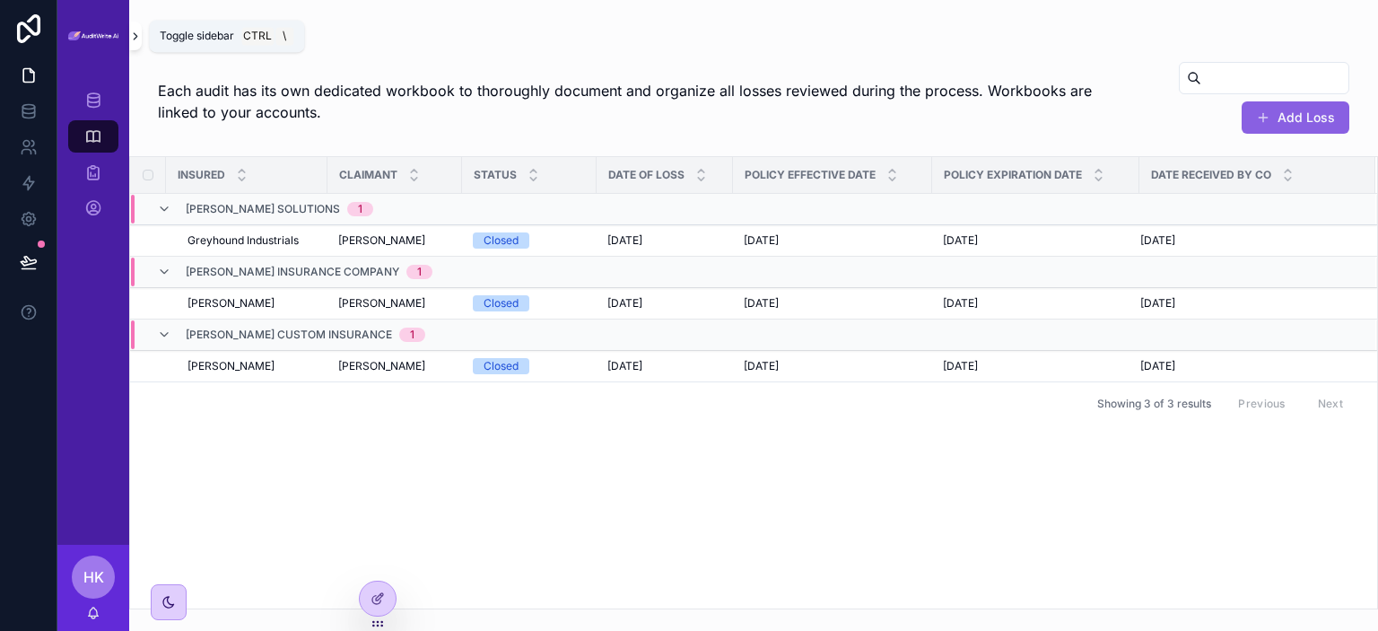
click at [133, 46] on button "scrollable content" at bounding box center [135, 36] width 13 height 29
click at [118, 38] on img "scrollable content" at bounding box center [93, 36] width 50 height 10
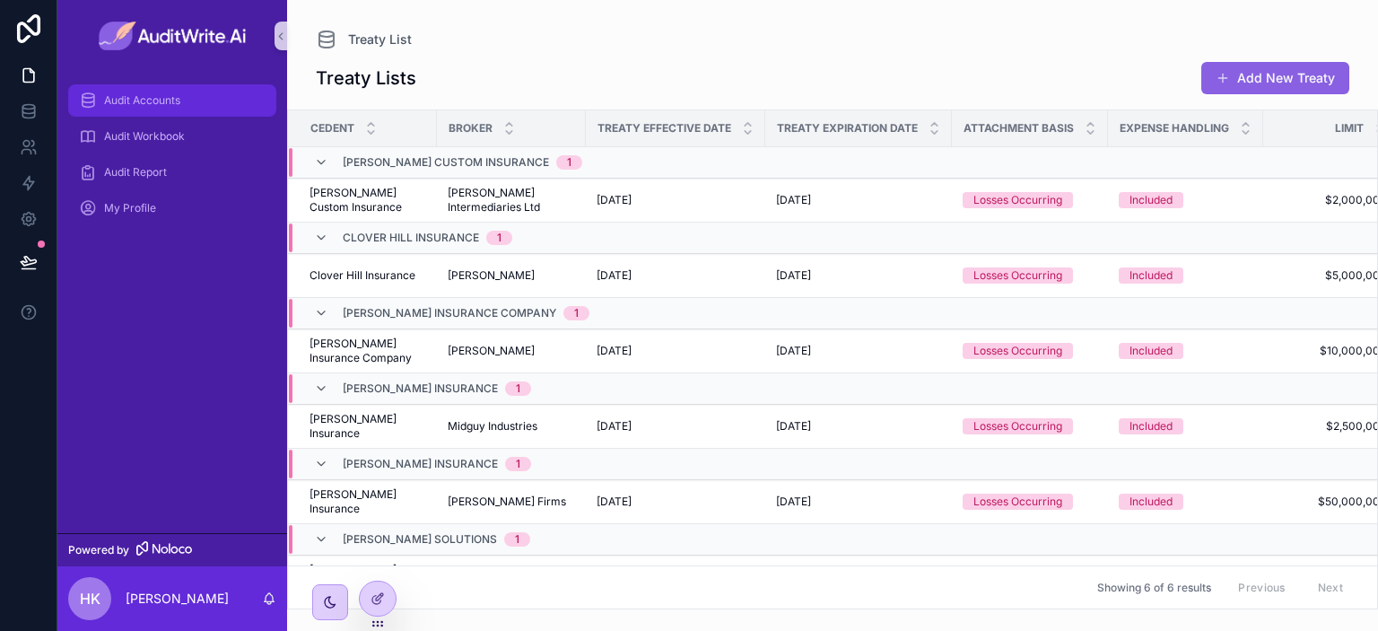
click at [171, 107] on span "Audit Accounts" at bounding box center [142, 100] width 76 height 14
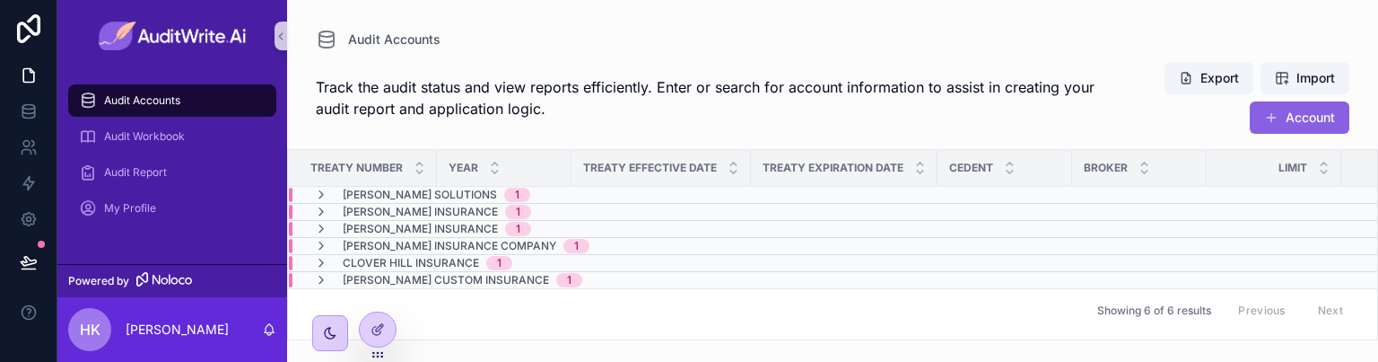
click at [193, 106] on div "Audit Accounts" at bounding box center [172, 100] width 187 height 29
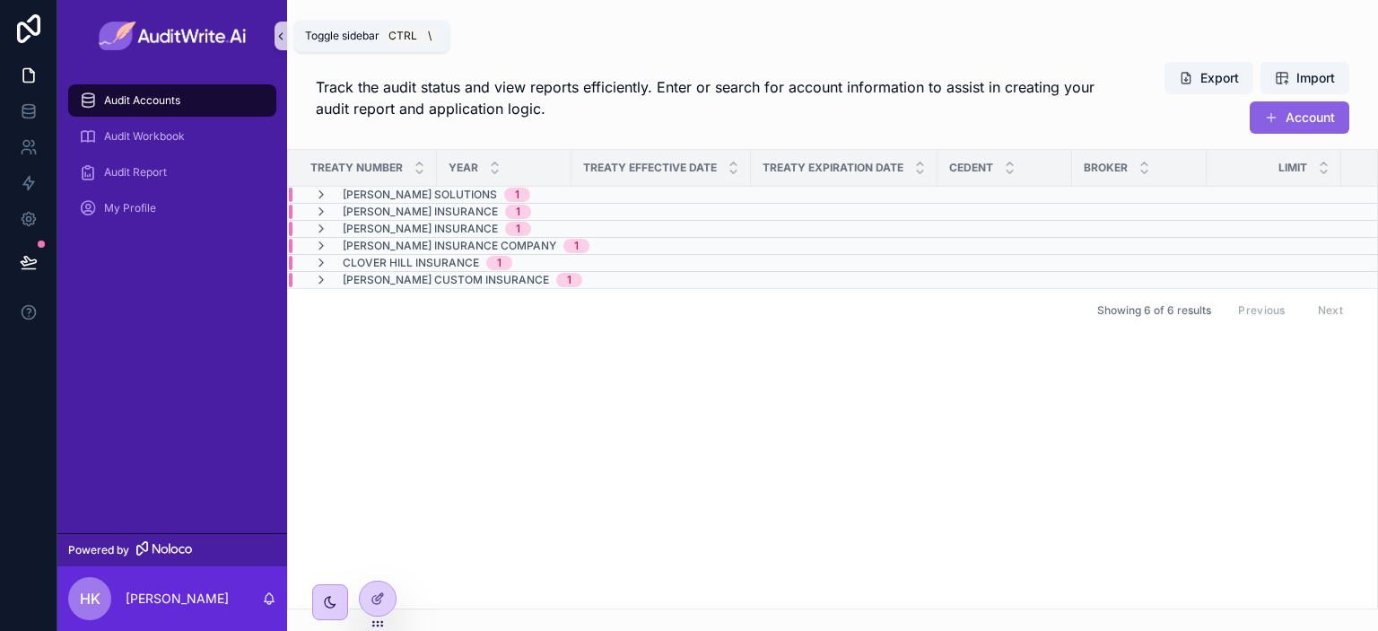
click at [281, 31] on icon "scrollable content" at bounding box center [281, 36] width 13 height 13
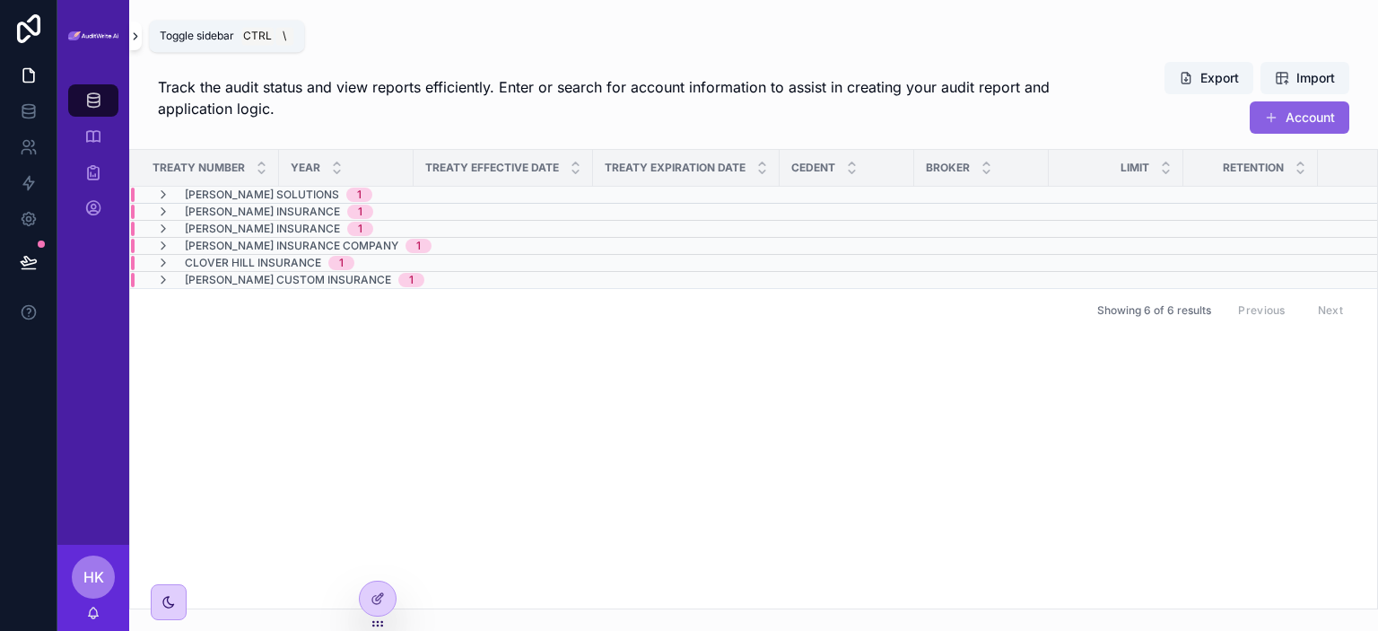
click at [133, 37] on icon "scrollable content" at bounding box center [135, 36] width 13 height 13
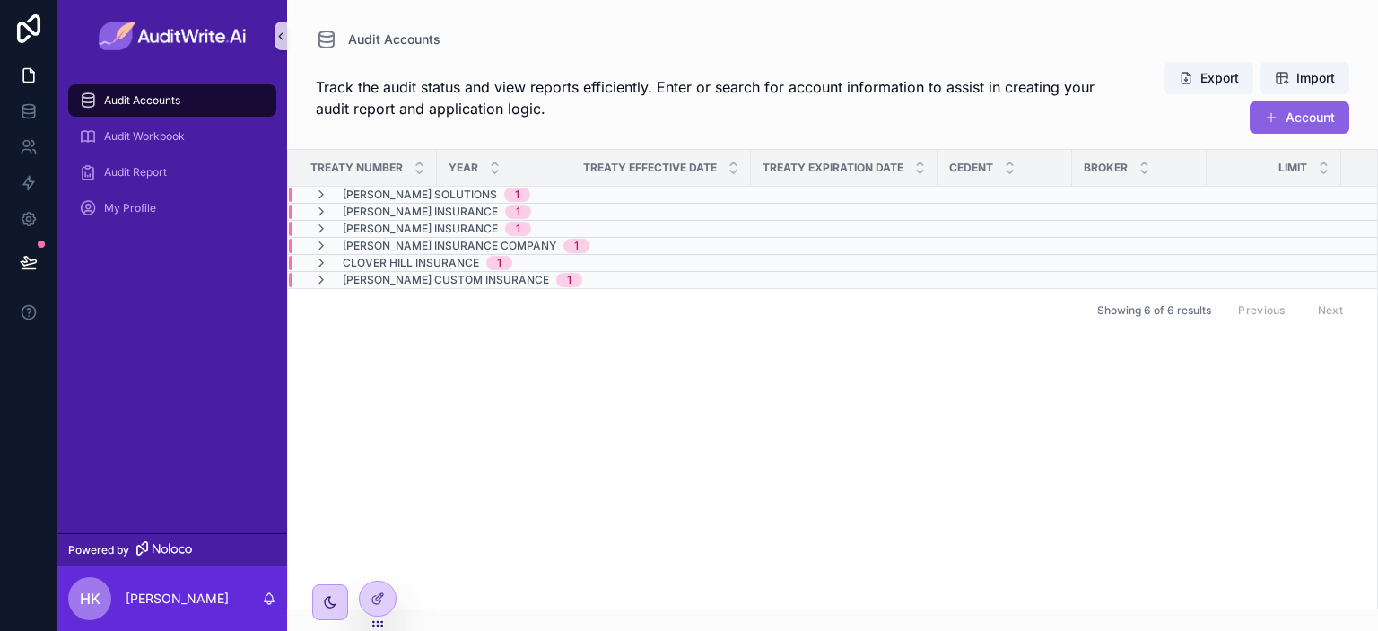
click at [284, 33] on icon "scrollable content" at bounding box center [281, 36] width 13 height 13
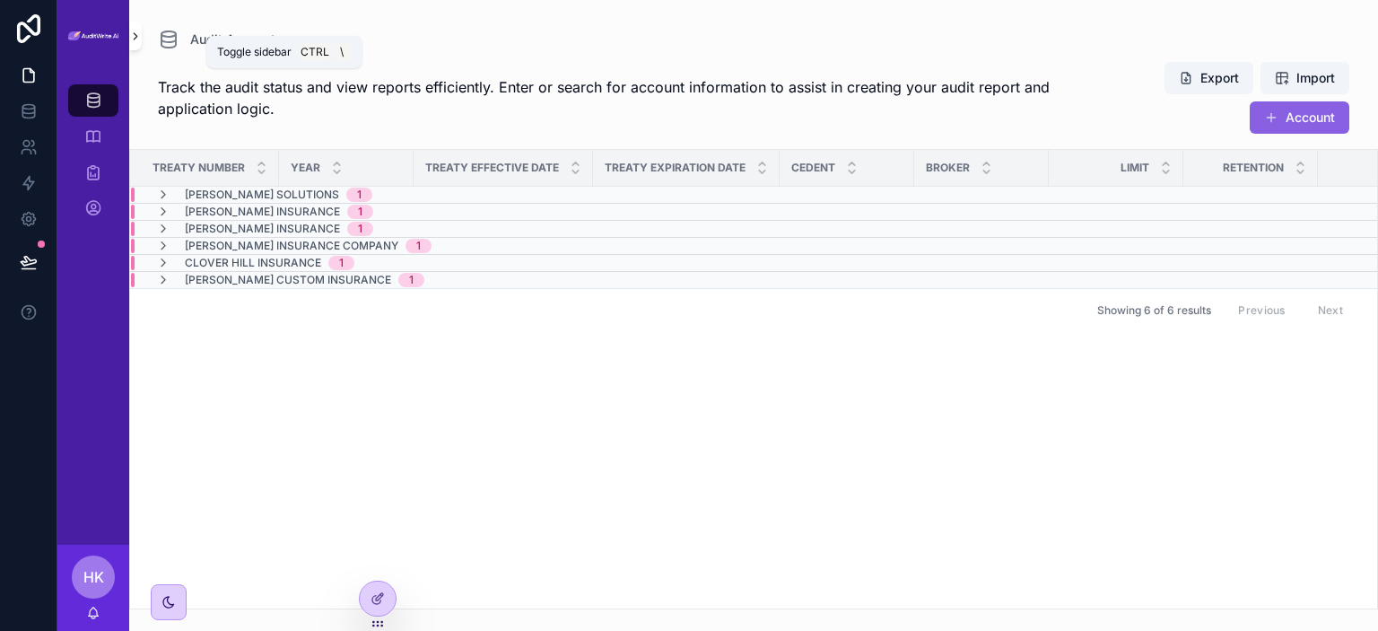
click at [134, 35] on icon "scrollable content" at bounding box center [135, 36] width 13 height 13
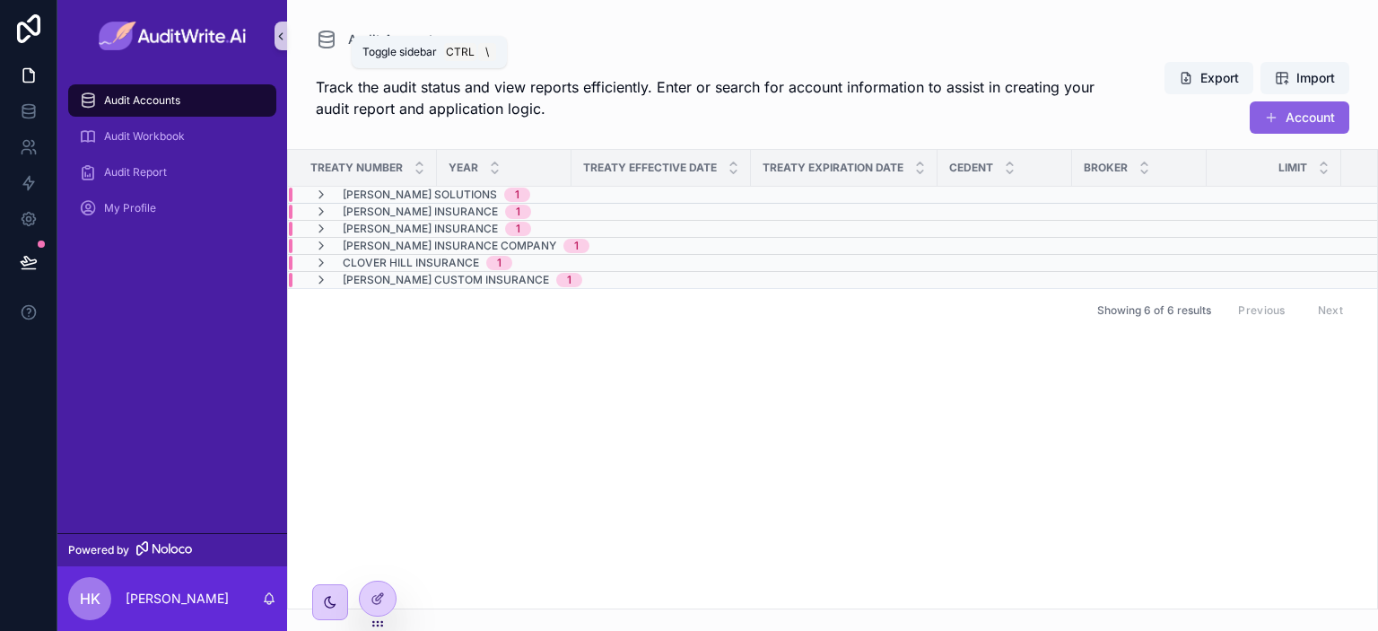
click at [279, 38] on icon "scrollable content" at bounding box center [281, 36] width 13 height 13
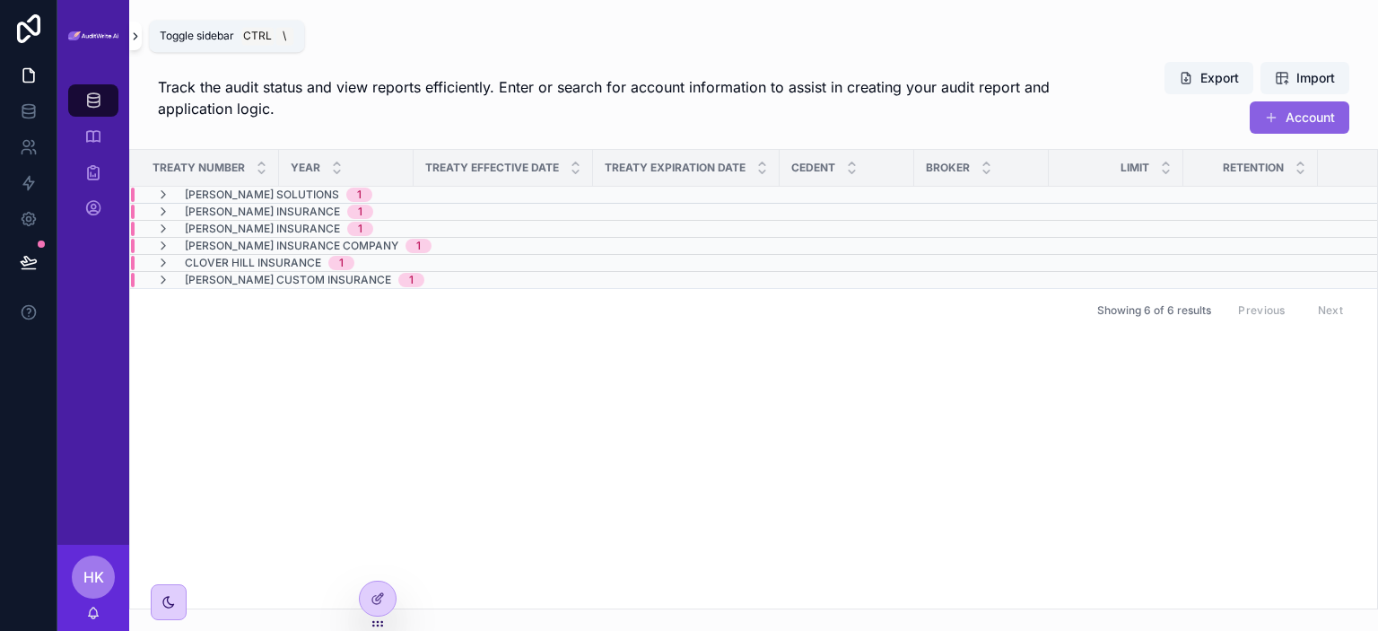
click at [132, 37] on icon "scrollable content" at bounding box center [135, 36] width 13 height 13
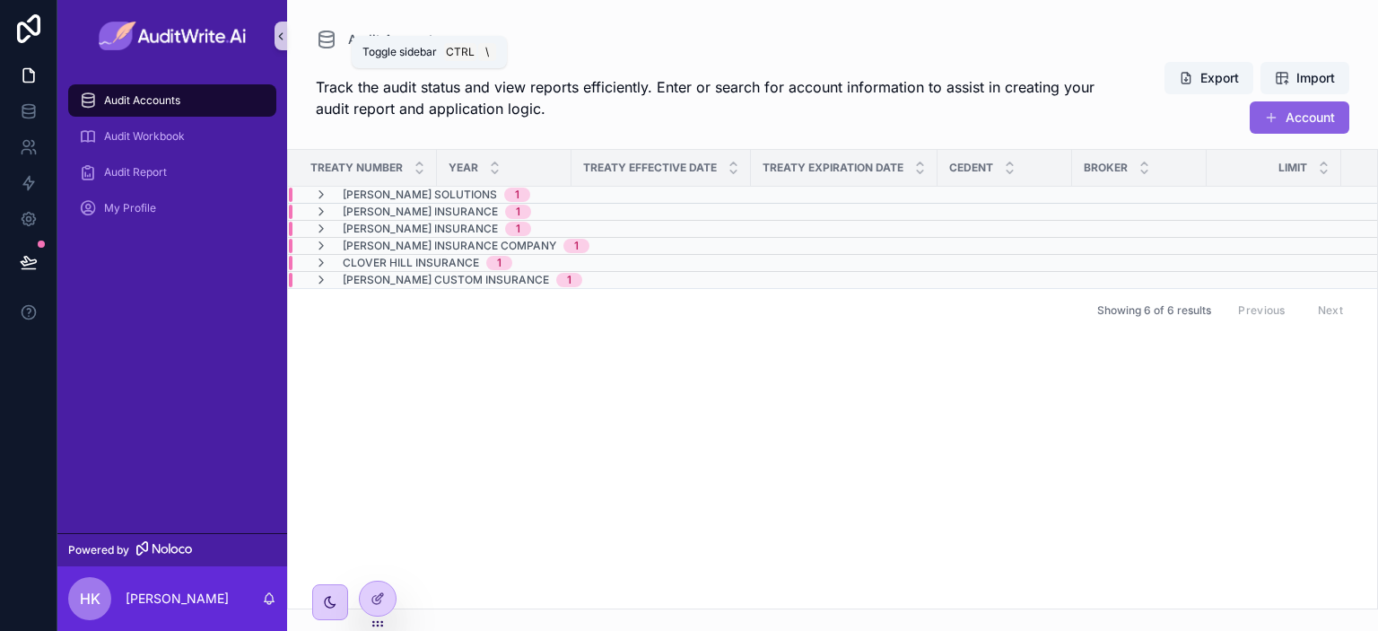
click at [276, 32] on icon "scrollable content" at bounding box center [281, 36] width 13 height 13
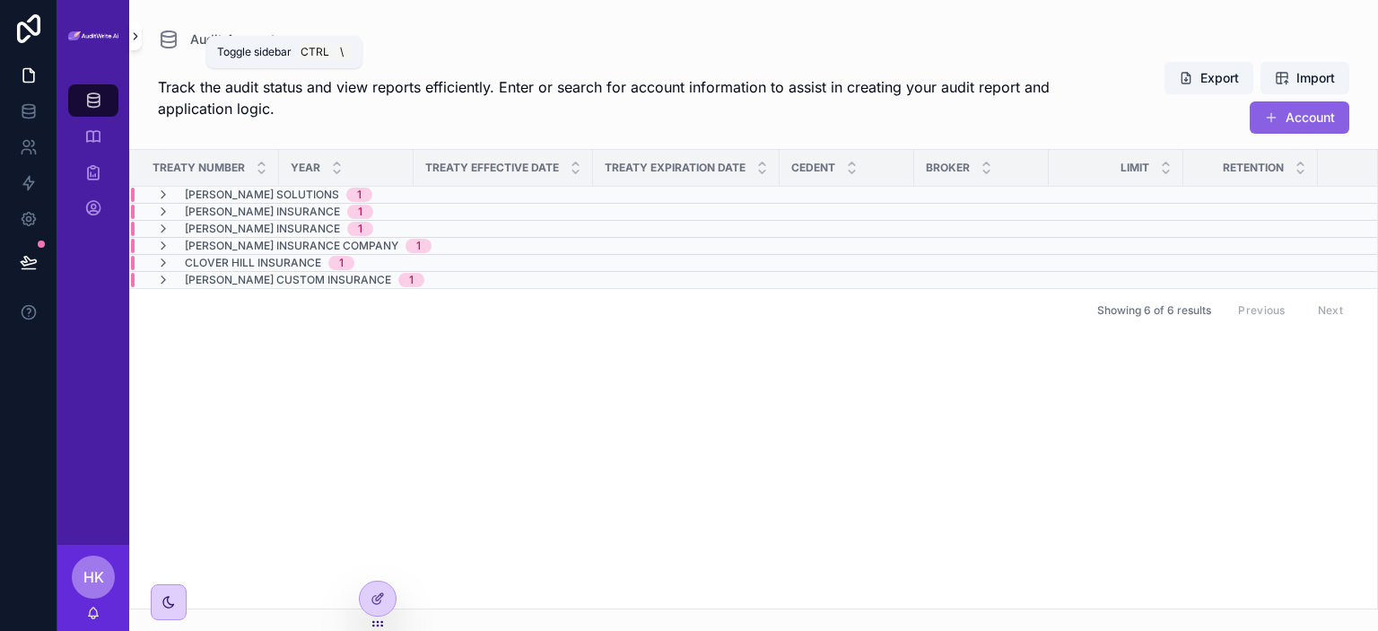
click at [134, 37] on icon "scrollable content" at bounding box center [135, 36] width 13 height 13
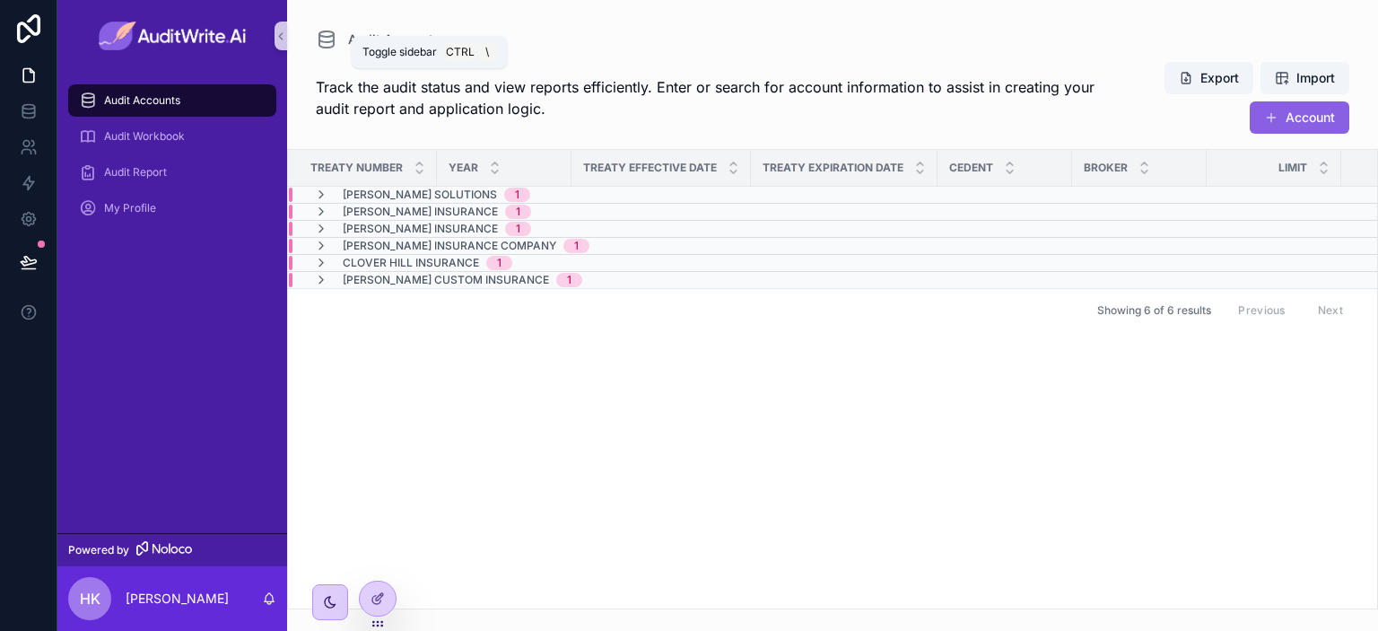
click at [284, 34] on icon "scrollable content" at bounding box center [281, 36] width 13 height 13
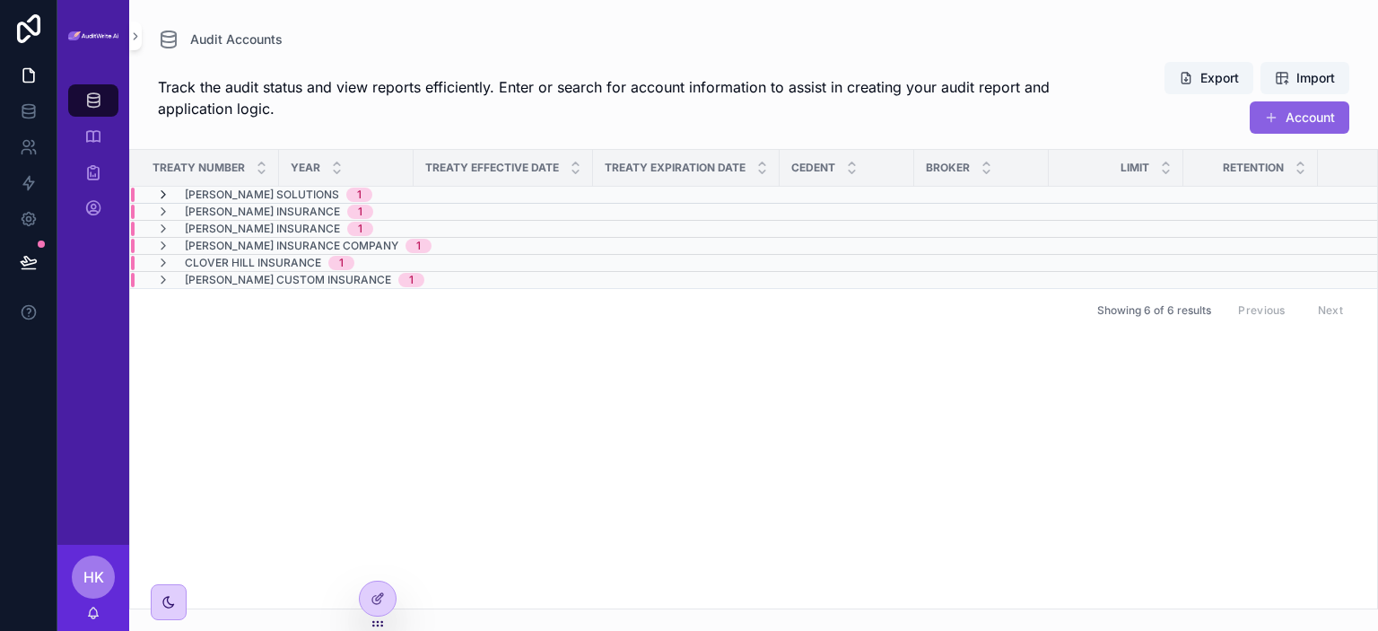
click at [167, 189] on icon "scrollable content" at bounding box center [163, 195] width 14 height 14
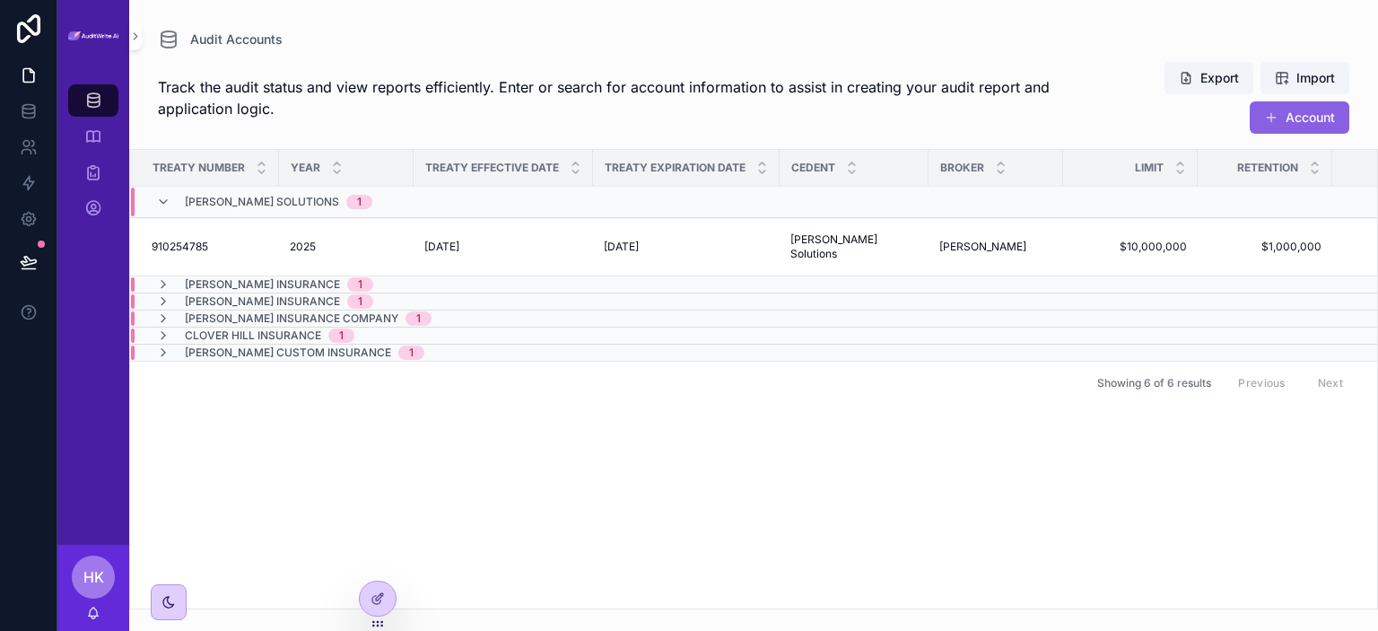
click at [165, 193] on div "[PERSON_NAME] Solutions 1" at bounding box center [264, 202] width 216 height 29
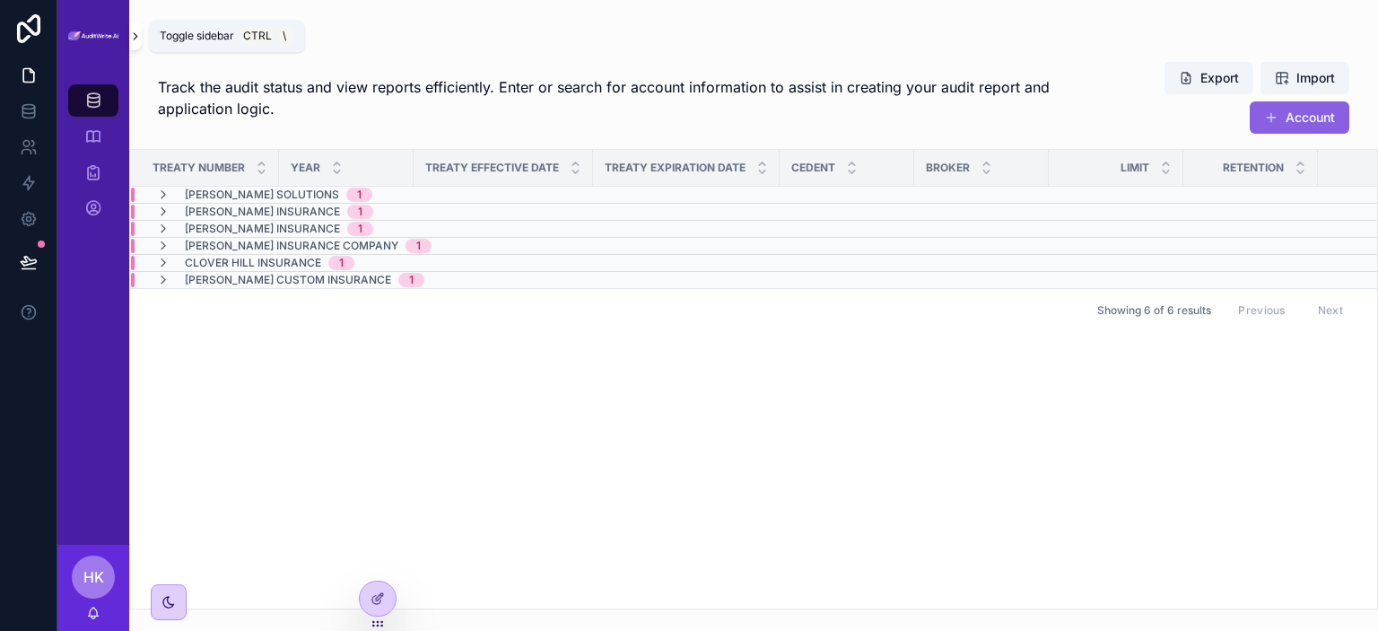
click at [135, 37] on icon "scrollable content" at bounding box center [135, 36] width 13 height 13
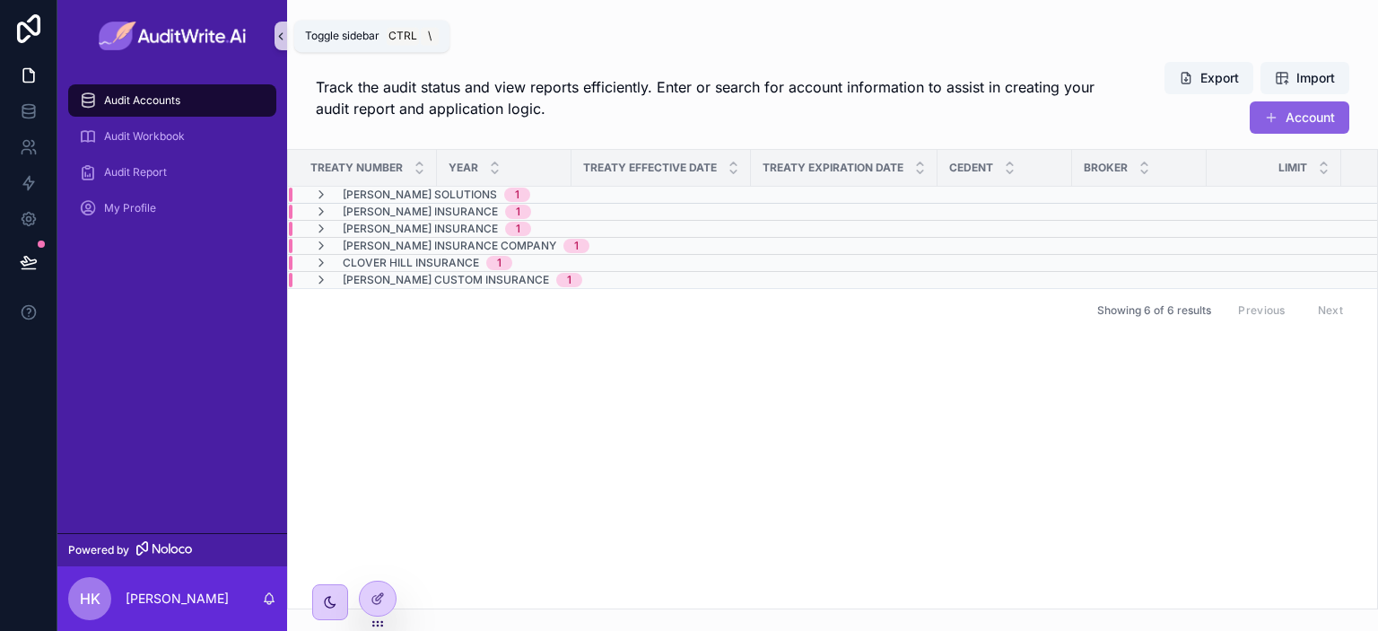
click at [278, 35] on icon "scrollable content" at bounding box center [281, 36] width 13 height 13
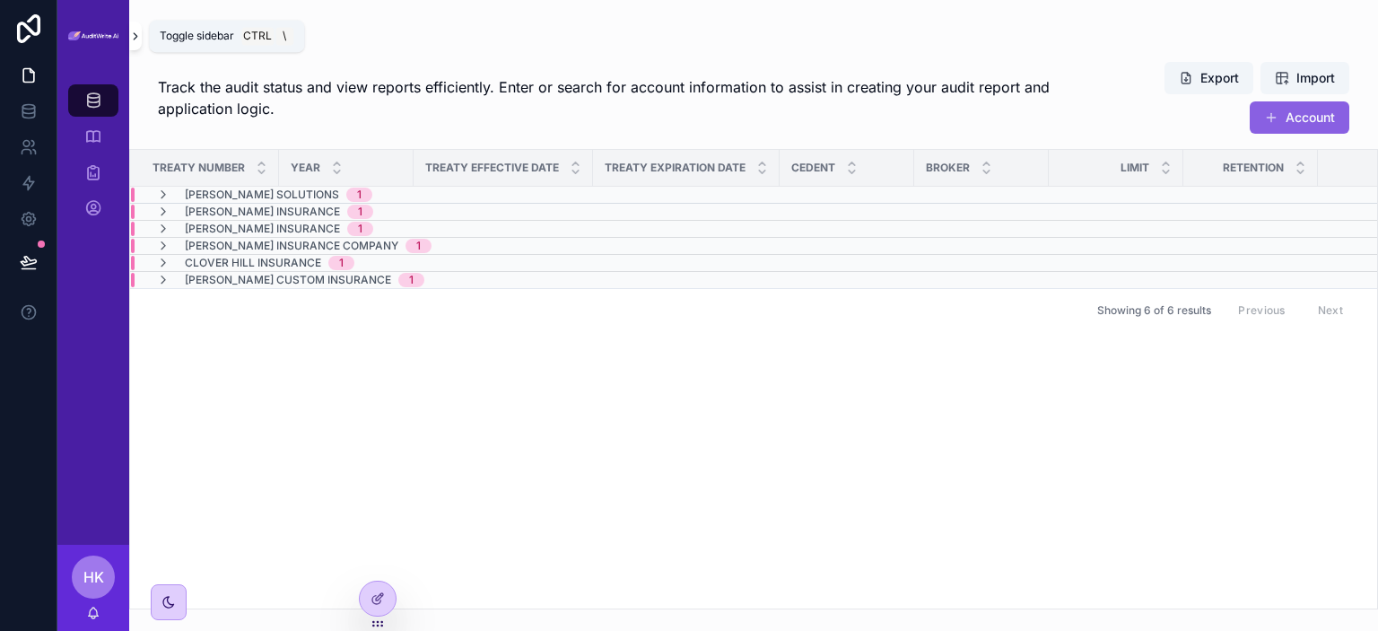
click at [133, 42] on button "scrollable content" at bounding box center [135, 36] width 13 height 29
click at [118, 31] on img "scrollable content" at bounding box center [93, 36] width 50 height 10
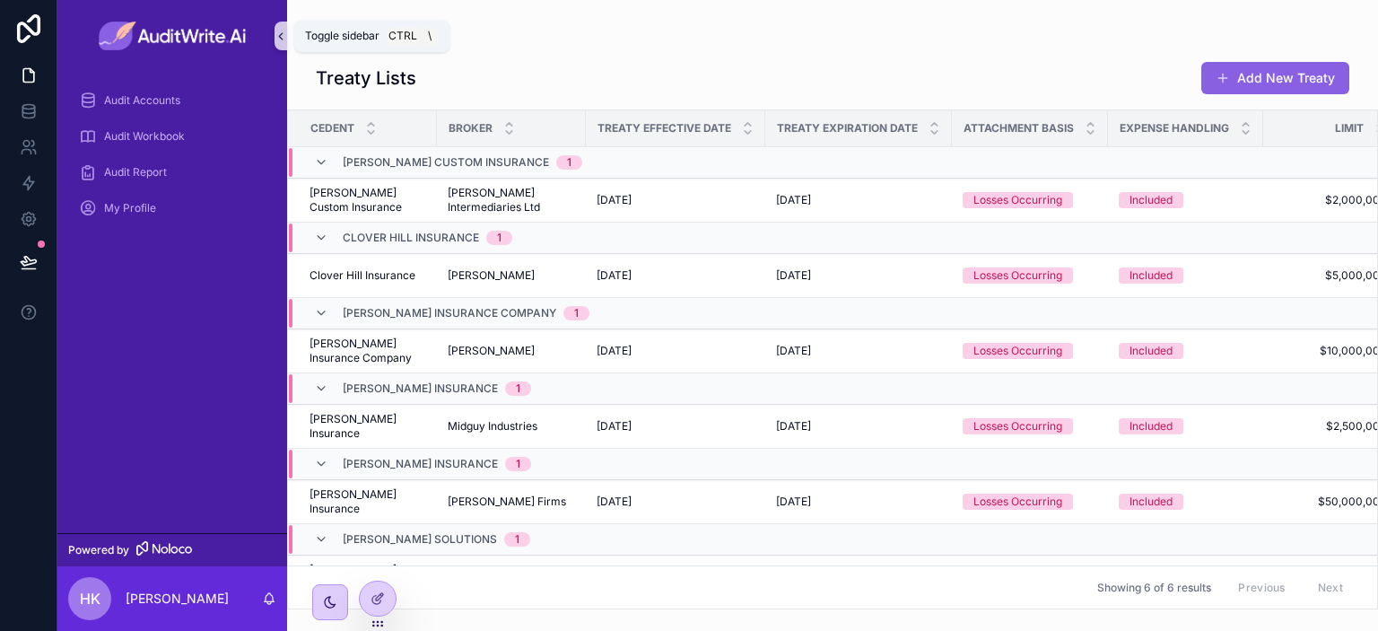
click at [278, 31] on icon "scrollable content" at bounding box center [281, 36] width 13 height 13
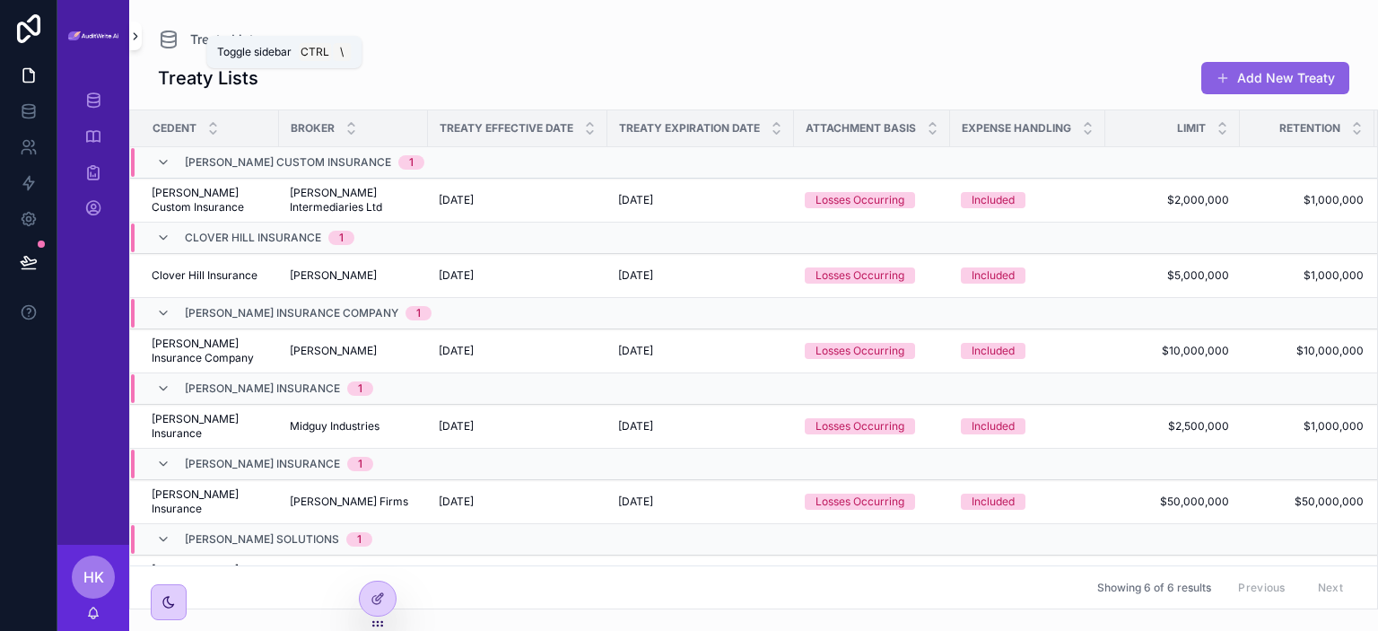
click at [135, 36] on icon "scrollable content" at bounding box center [135, 36] width 13 height 13
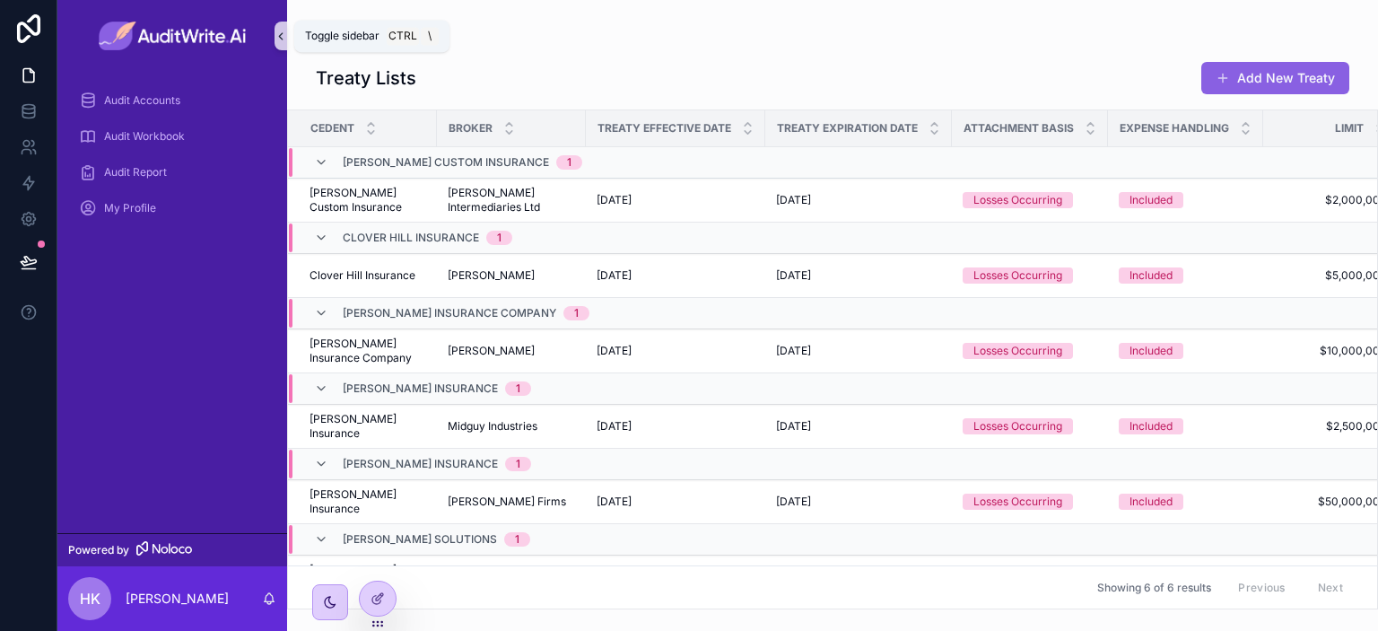
click at [275, 35] on icon "scrollable content" at bounding box center [281, 36] width 13 height 13
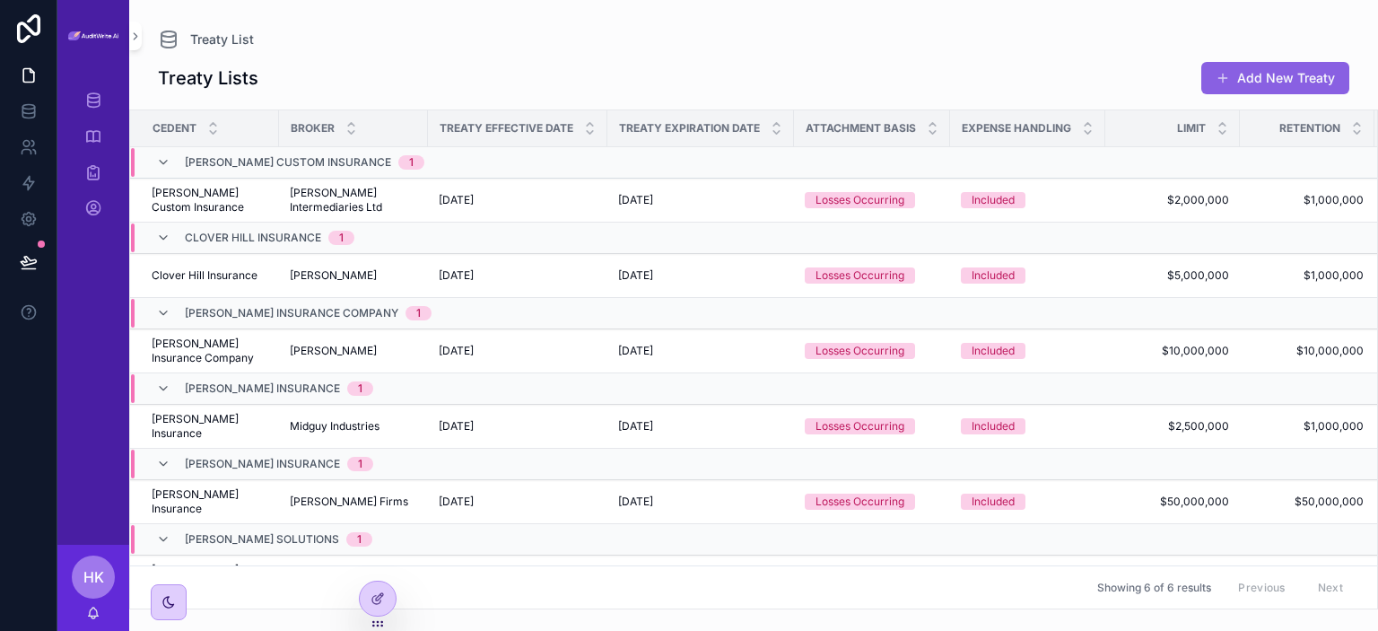
click at [133, 30] on icon "scrollable content" at bounding box center [135, 36] width 13 height 13
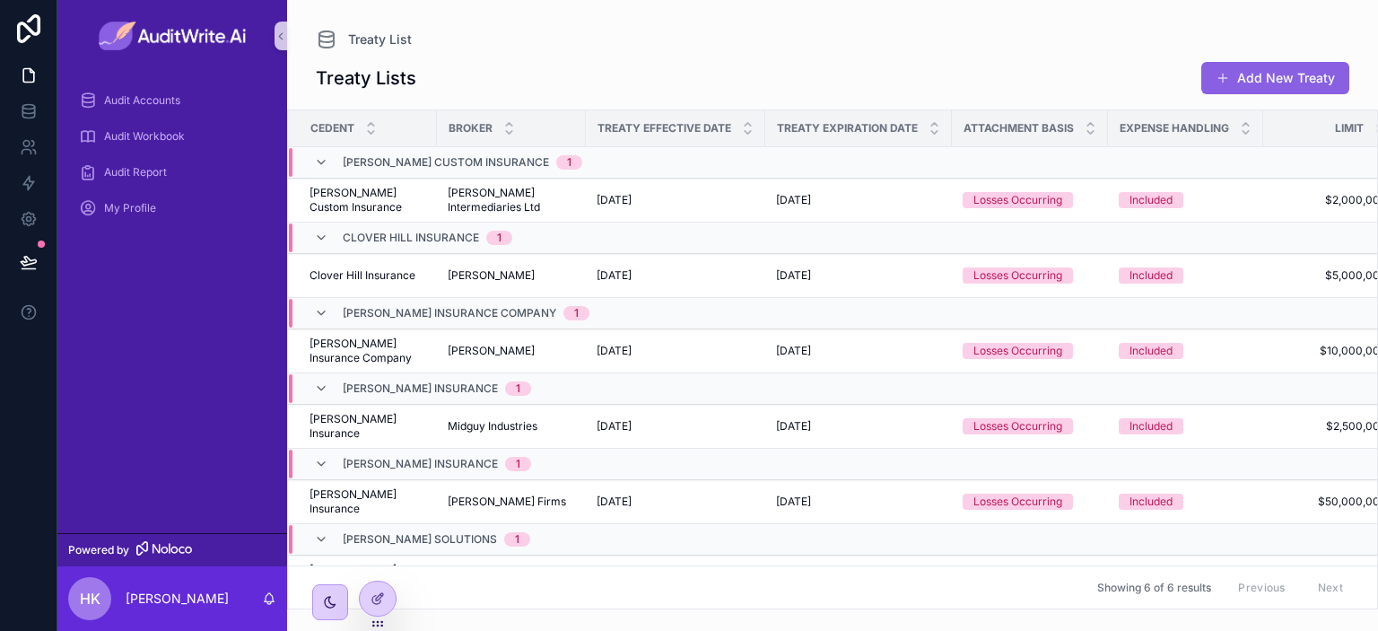
click at [135, 39] on img "scrollable content" at bounding box center [173, 36] width 148 height 29
click at [281, 35] on icon "scrollable content" at bounding box center [281, 36] width 13 height 13
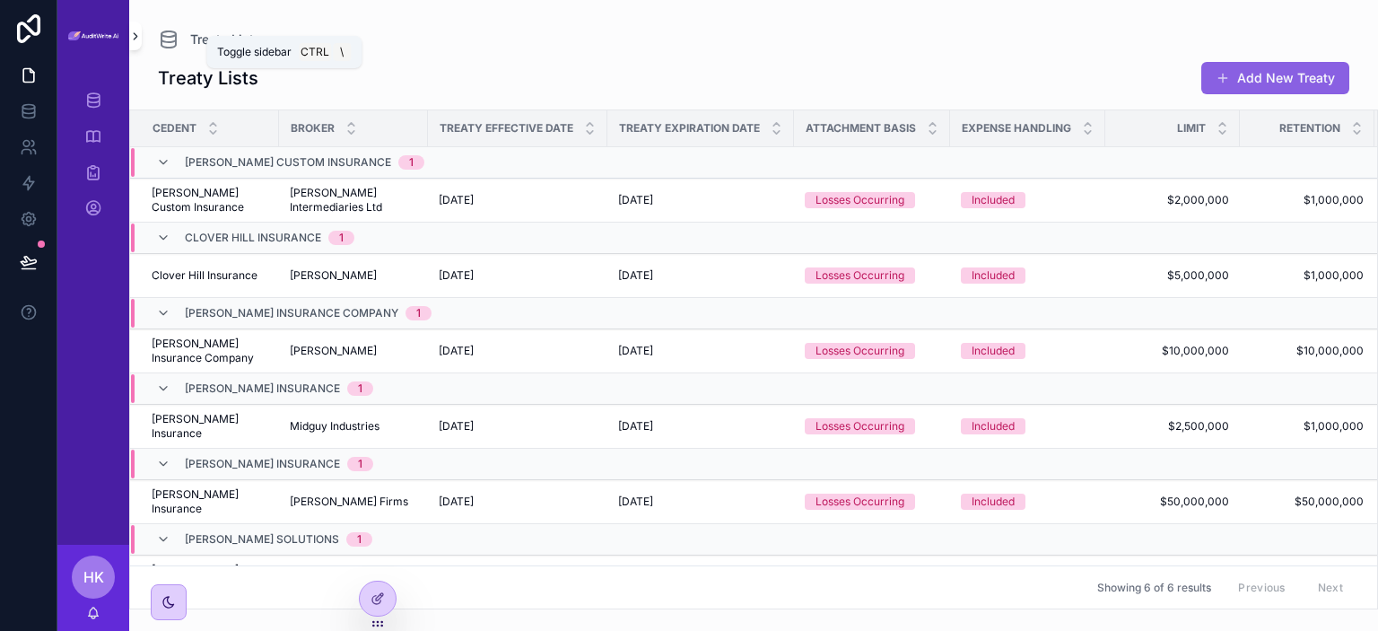
click at [134, 39] on icon "scrollable content" at bounding box center [135, 36] width 13 height 13
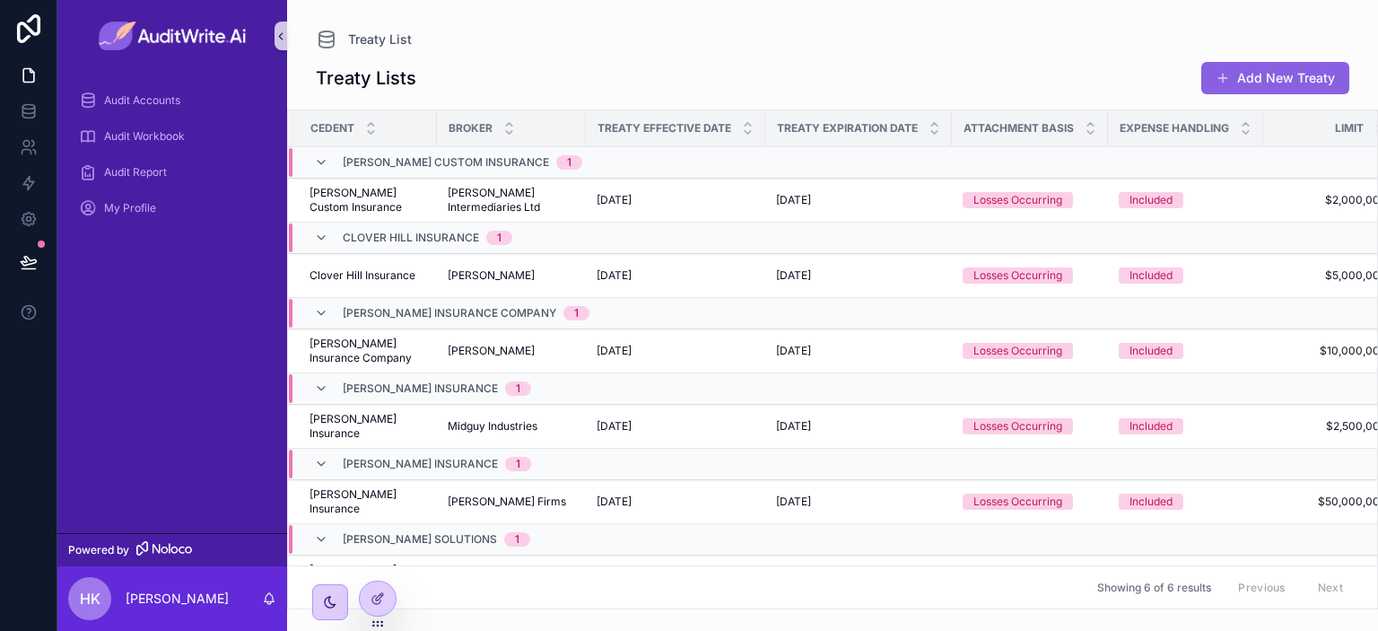
click at [280, 38] on icon "scrollable content" at bounding box center [281, 36] width 13 height 13
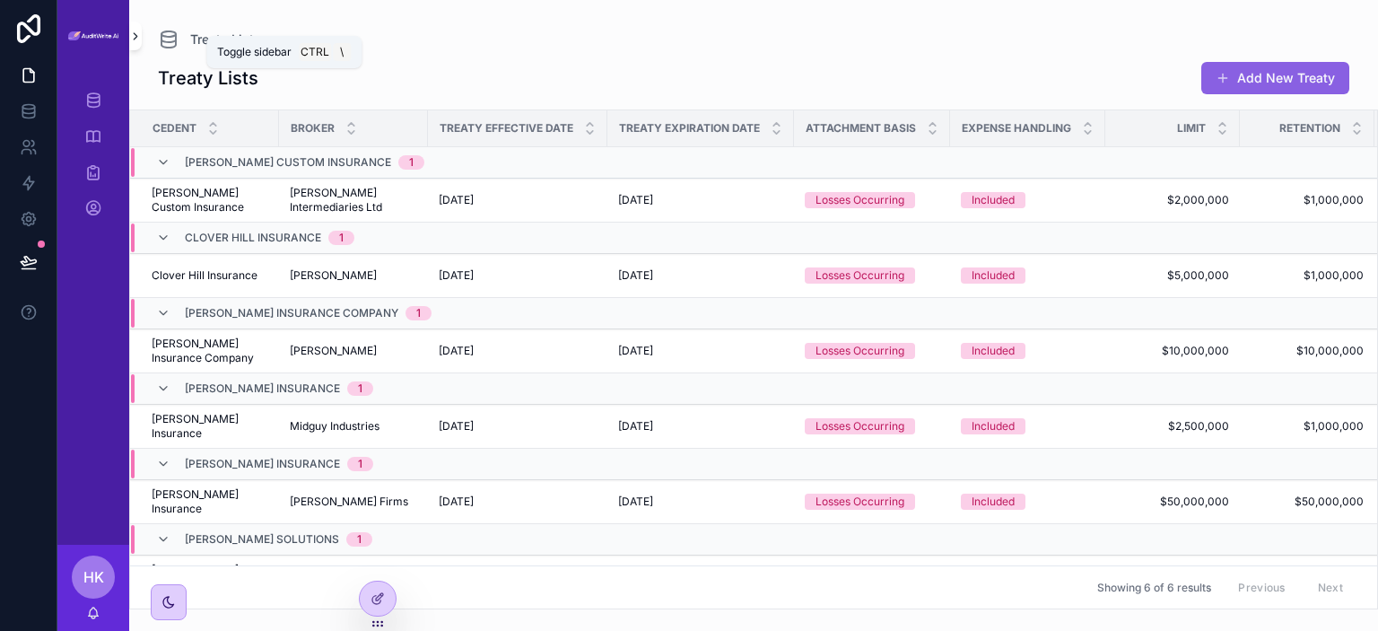
click at [136, 36] on icon "scrollable content" at bounding box center [136, 36] width 4 height 6
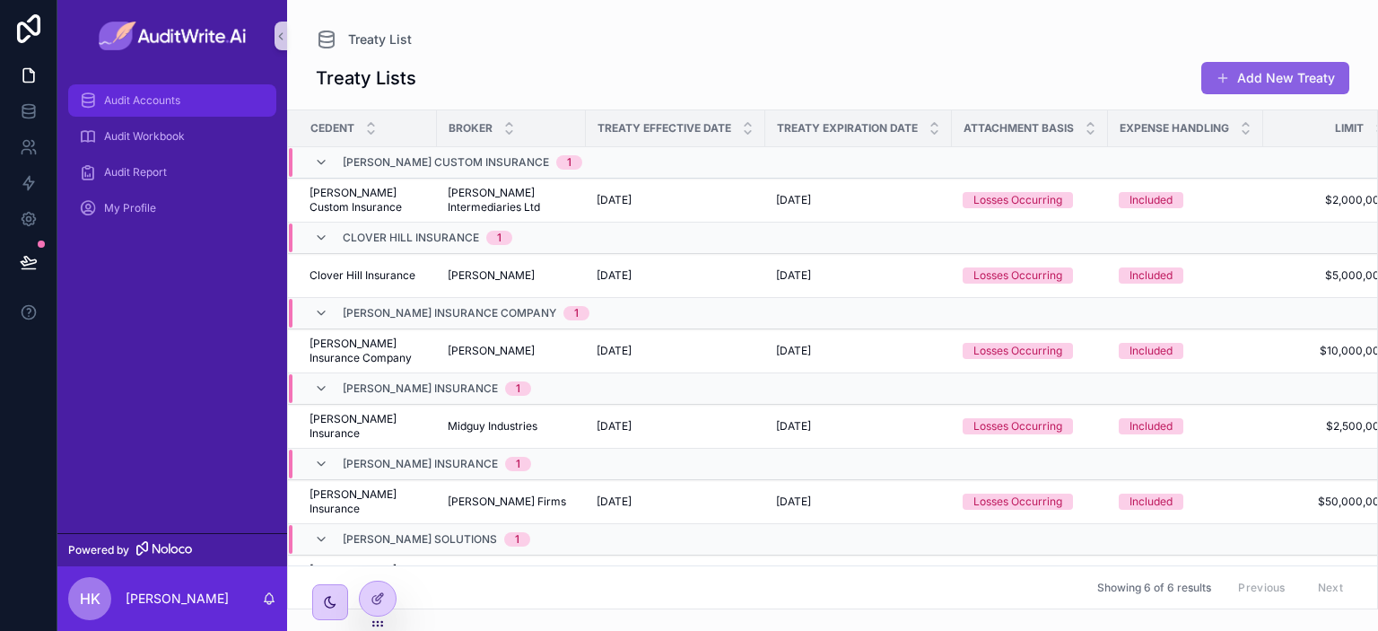
click at [186, 90] on div "Audit Accounts" at bounding box center [172, 100] width 187 height 29
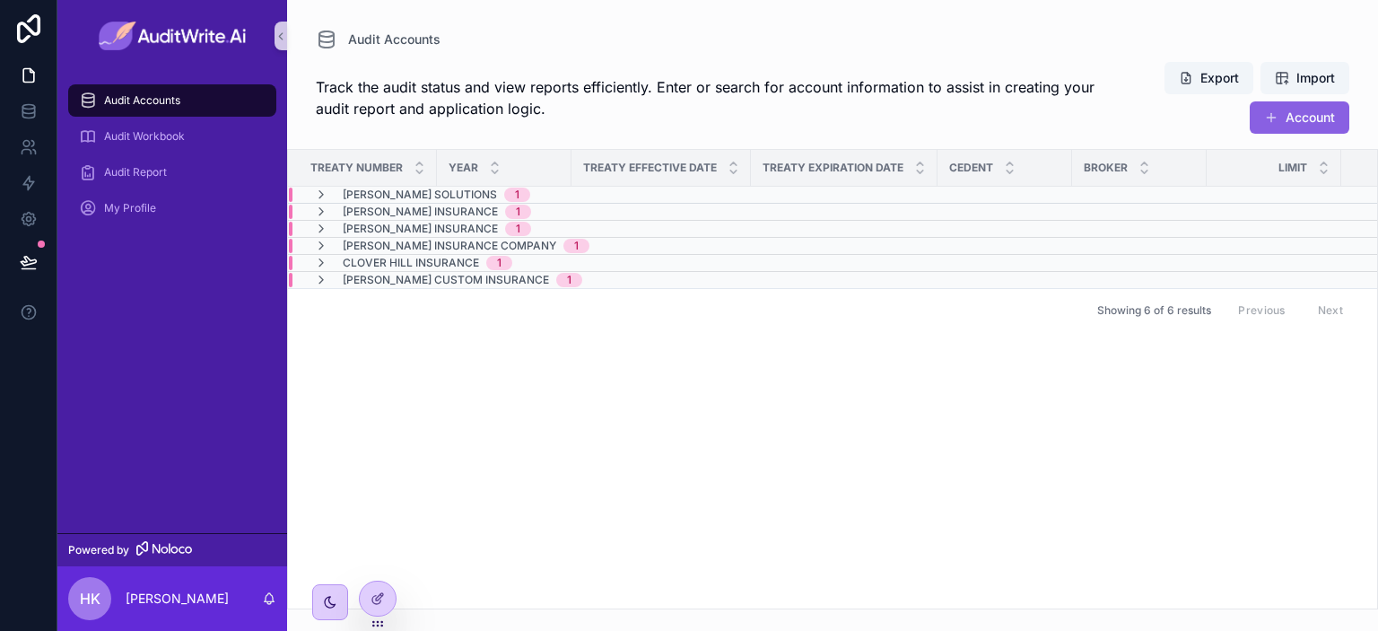
click at [172, 363] on div "Audit Accounts Audit Workbook Audit Report My Profile" at bounding box center [172, 302] width 230 height 461
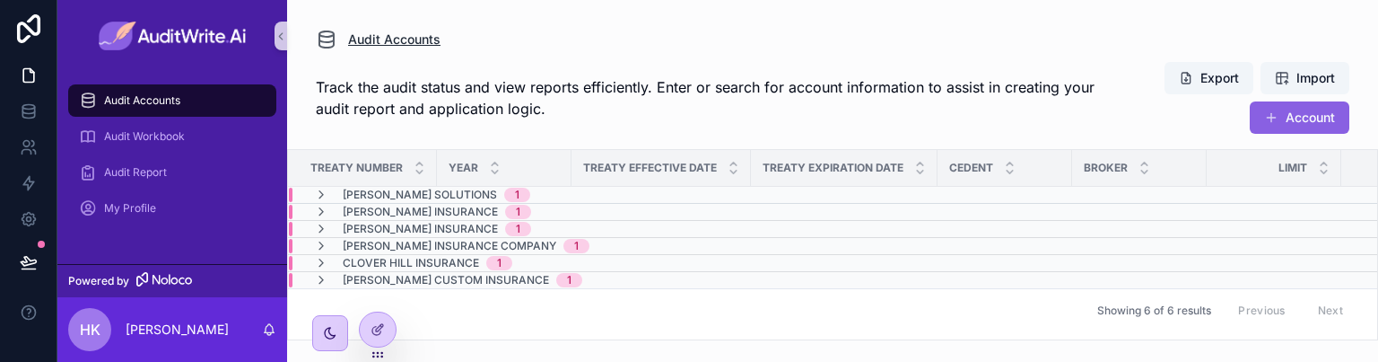
click at [281, 31] on icon "scrollable content" at bounding box center [281, 36] width 13 height 13
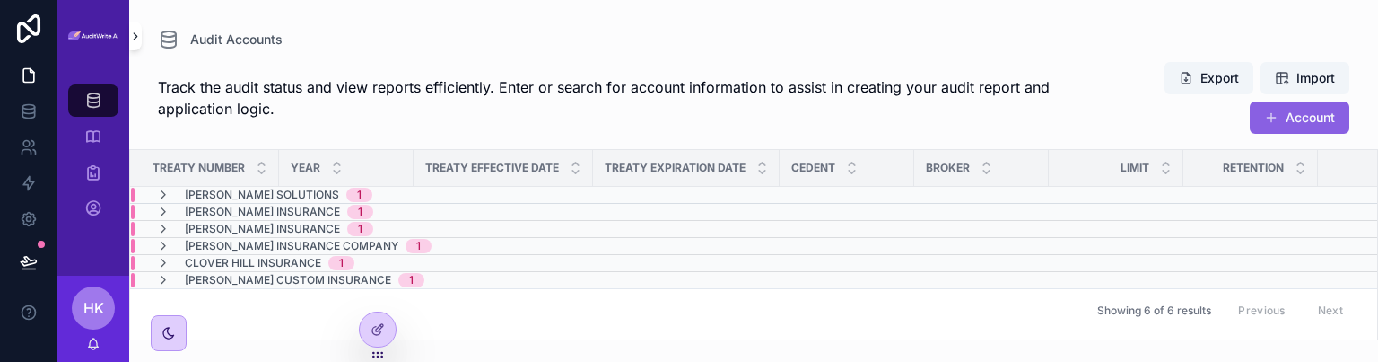
click at [136, 39] on icon "scrollable content" at bounding box center [135, 36] width 13 height 13
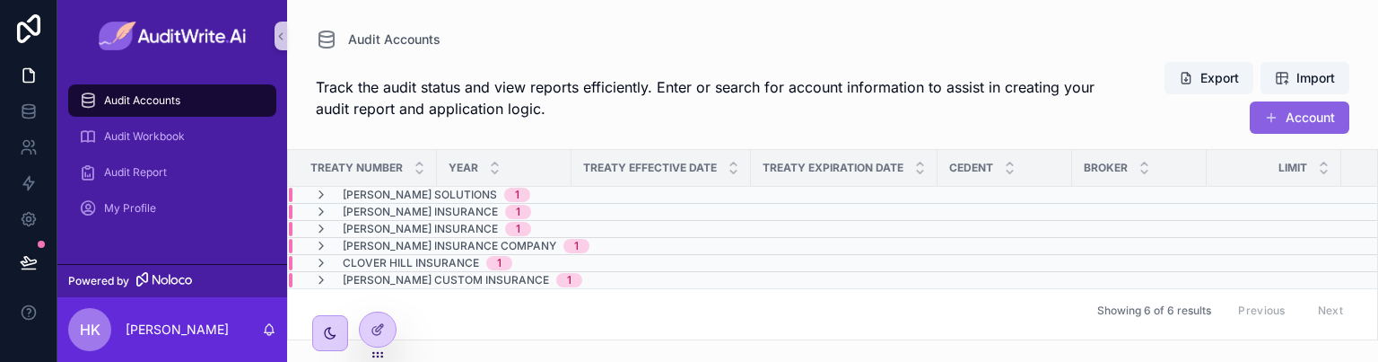
click at [137, 28] on img "scrollable content" at bounding box center [173, 36] width 148 height 29
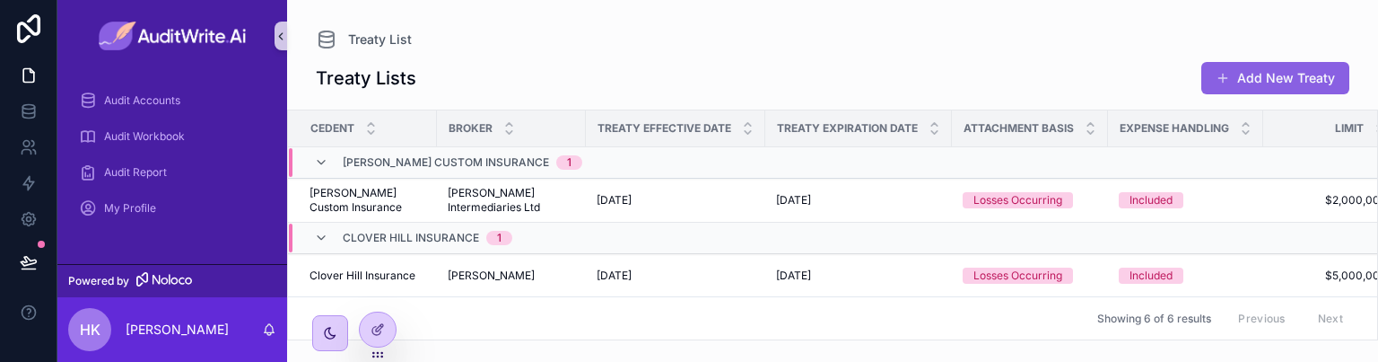
click at [277, 31] on icon "scrollable content" at bounding box center [281, 36] width 13 height 13
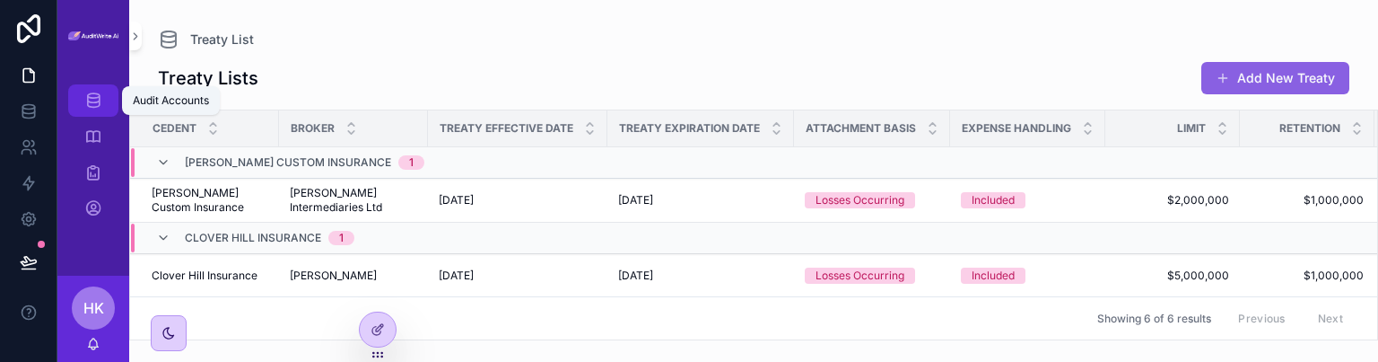
click at [93, 99] on icon "scrollable content" at bounding box center [93, 101] width 18 height 18
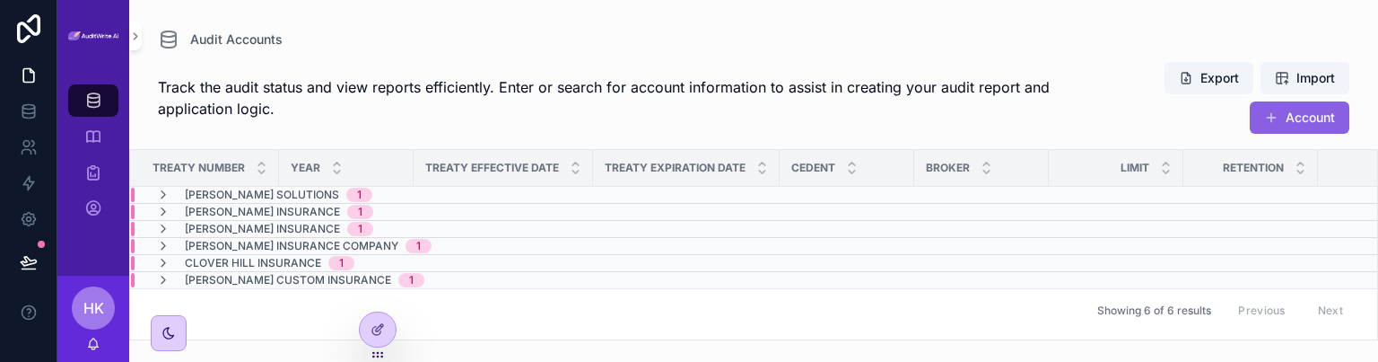
click at [136, 39] on icon "scrollable content" at bounding box center [135, 36] width 13 height 13
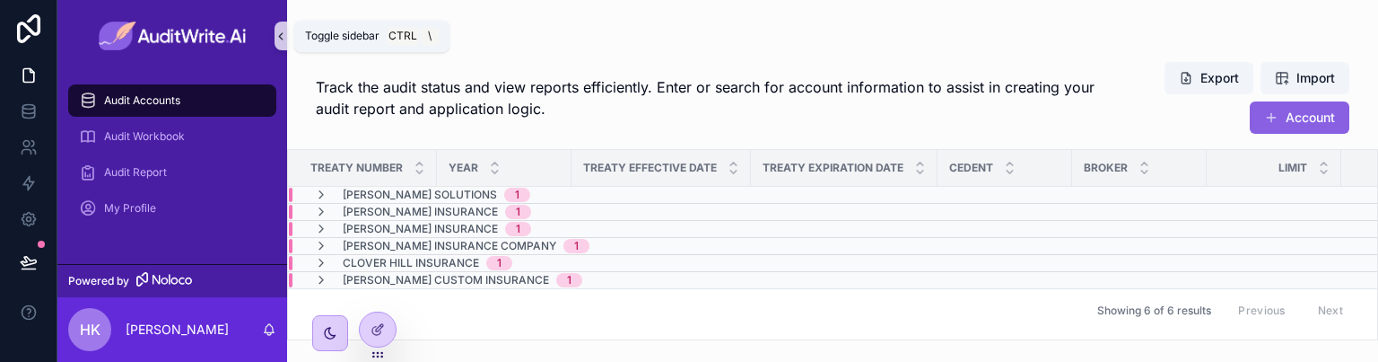
click at [280, 35] on icon "scrollable content" at bounding box center [281, 36] width 4 height 6
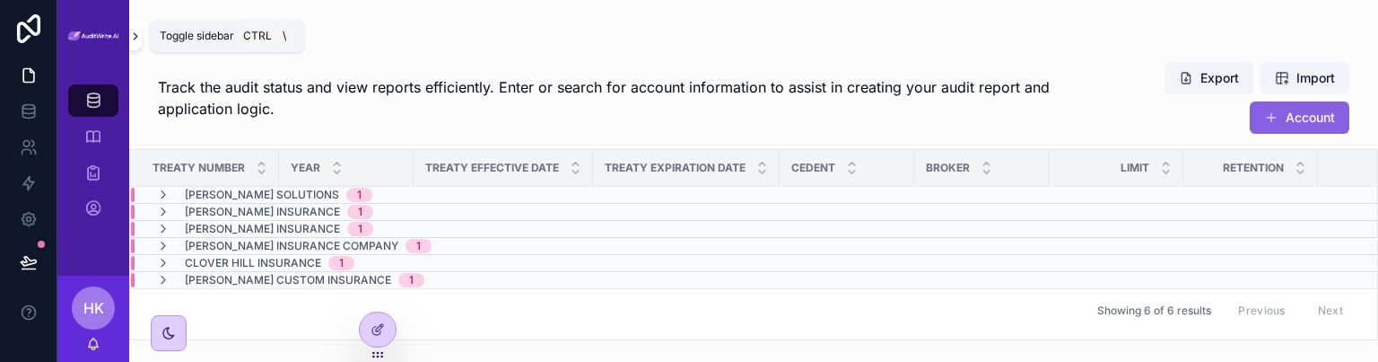
click at [133, 35] on icon "scrollable content" at bounding box center [135, 36] width 13 height 13
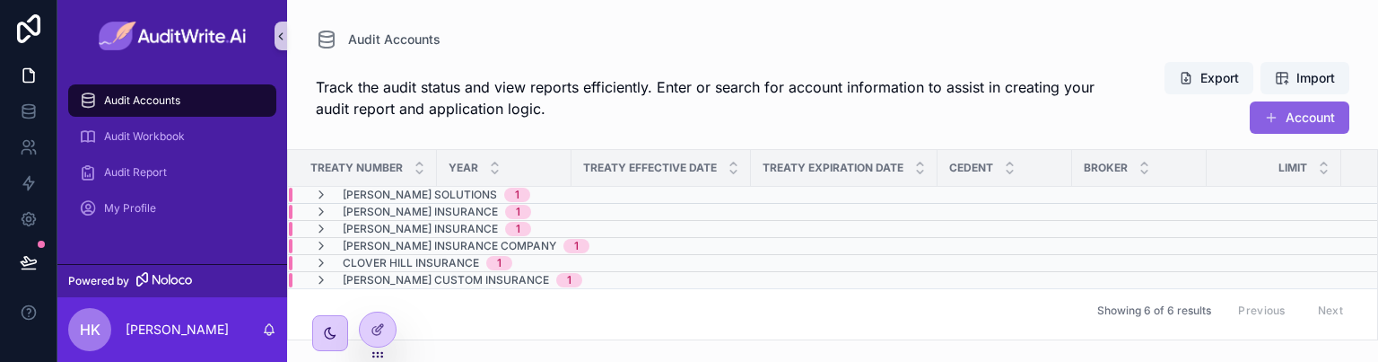
click at [284, 32] on icon "scrollable content" at bounding box center [281, 36] width 13 height 13
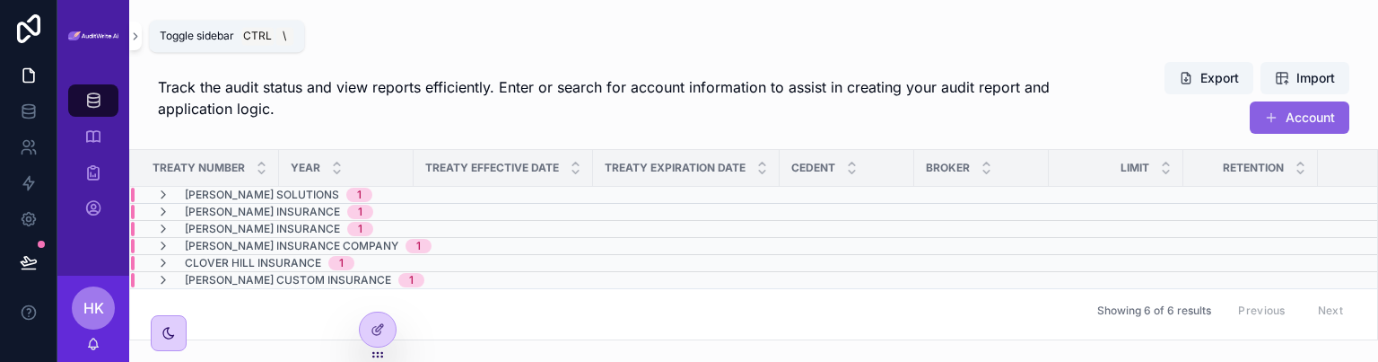
click at [134, 38] on icon "scrollable content" at bounding box center [135, 36] width 13 height 13
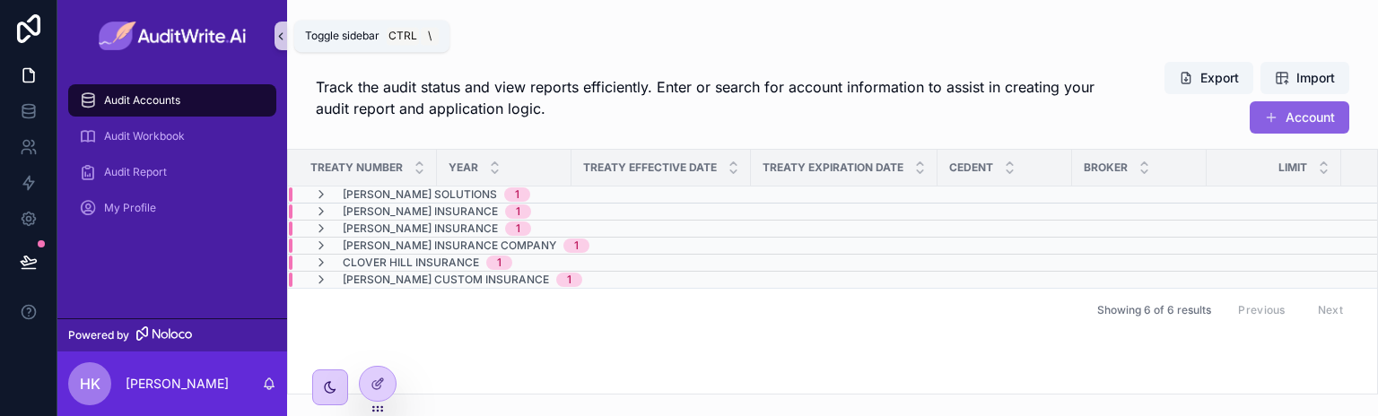
click at [278, 35] on icon "scrollable content" at bounding box center [281, 36] width 13 height 13
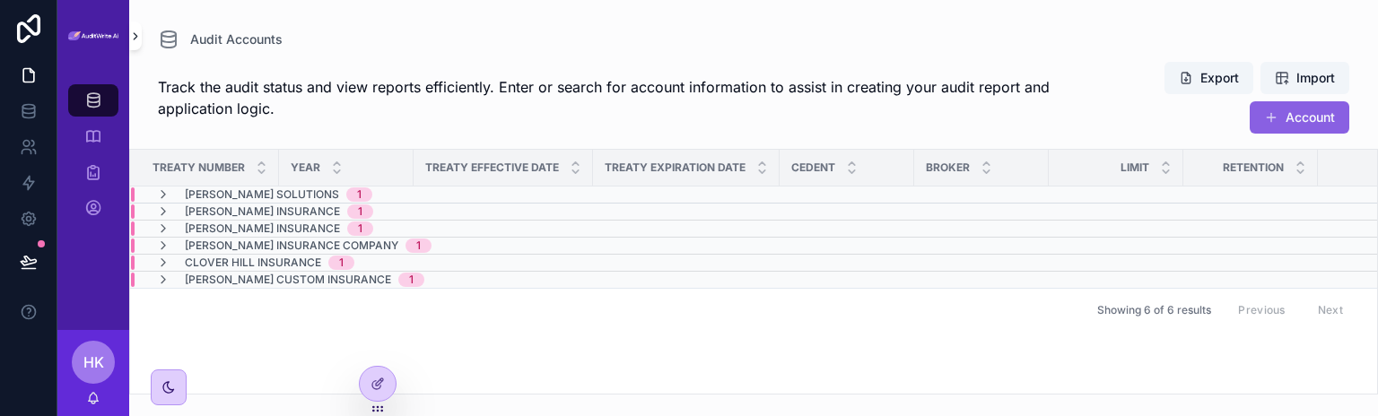
click at [131, 39] on icon "scrollable content" at bounding box center [135, 36] width 13 height 13
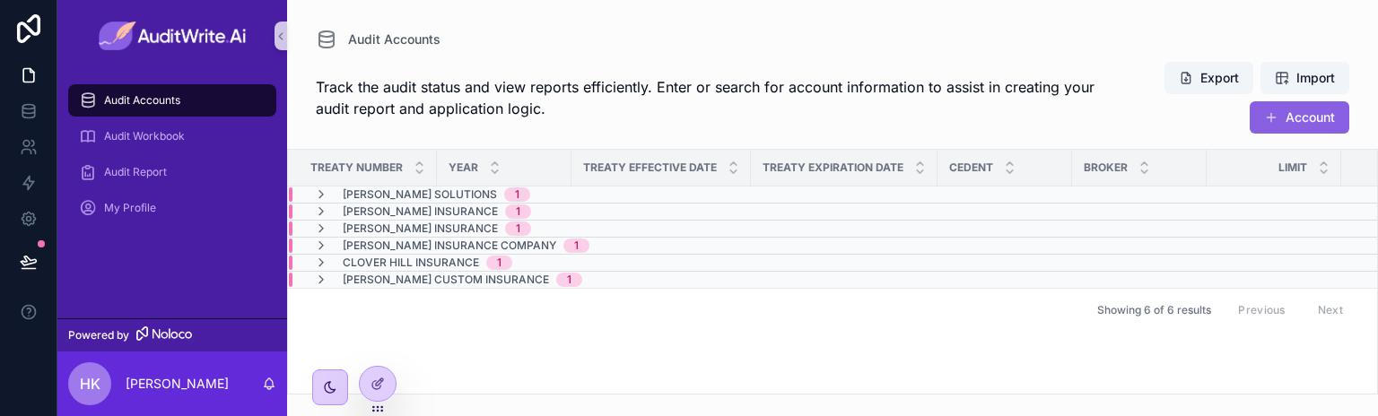
click at [133, 38] on img "scrollable content" at bounding box center [173, 36] width 148 height 29
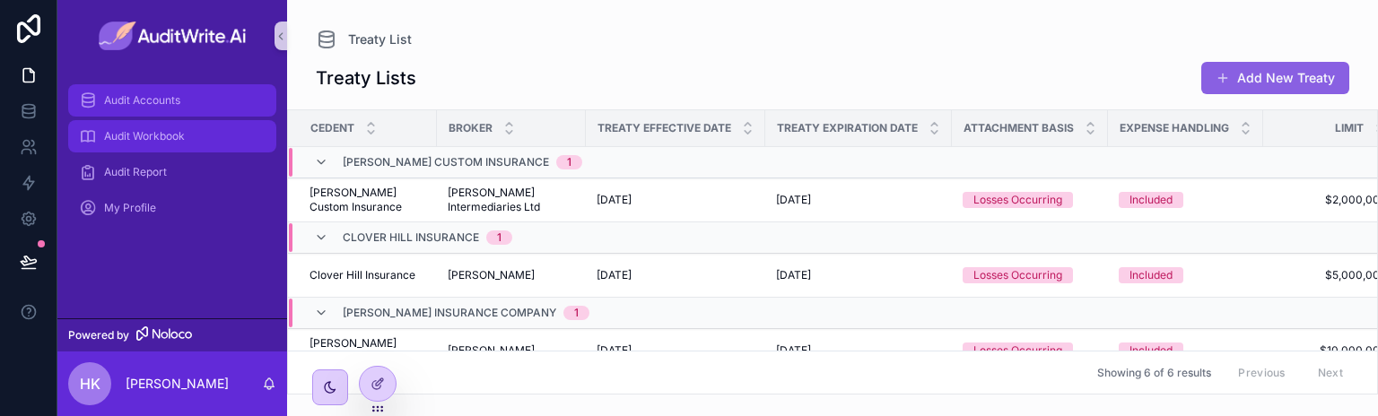
drag, startPoint x: 198, startPoint y: 103, endPoint x: 231, endPoint y: 145, distance: 53.1
click at [198, 103] on div "Audit Accounts" at bounding box center [172, 100] width 187 height 29
